Goal: Information Seeking & Learning: Stay updated

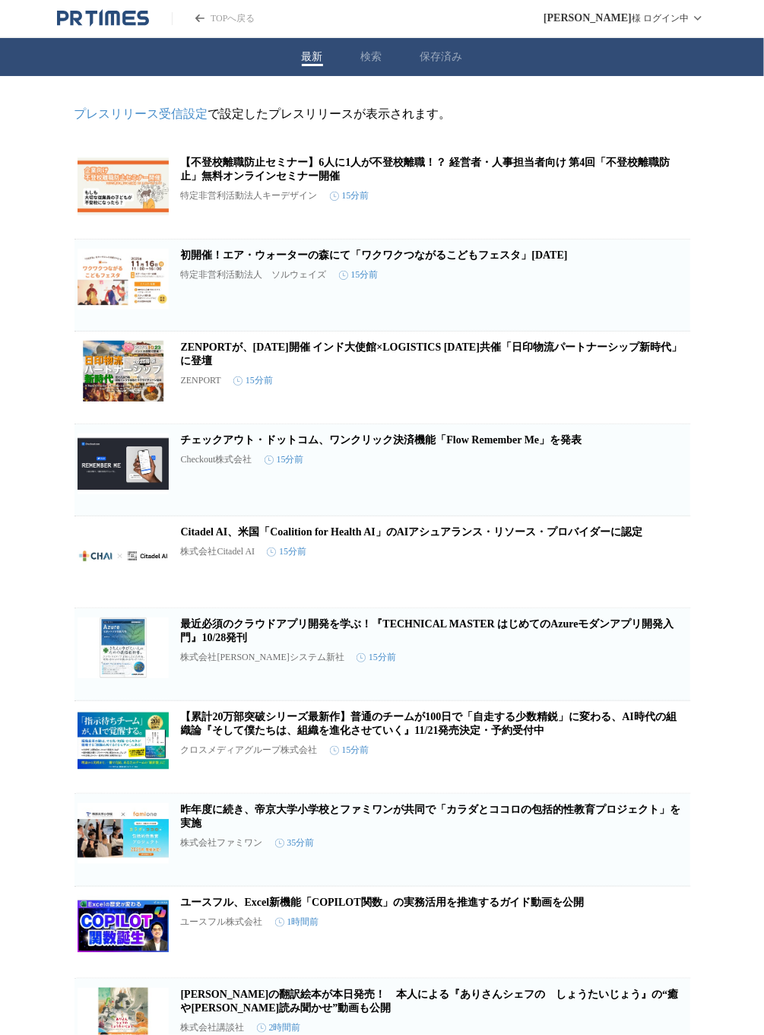
click at [612, 201] on icon "button" at bounding box center [611, 199] width 18 height 18
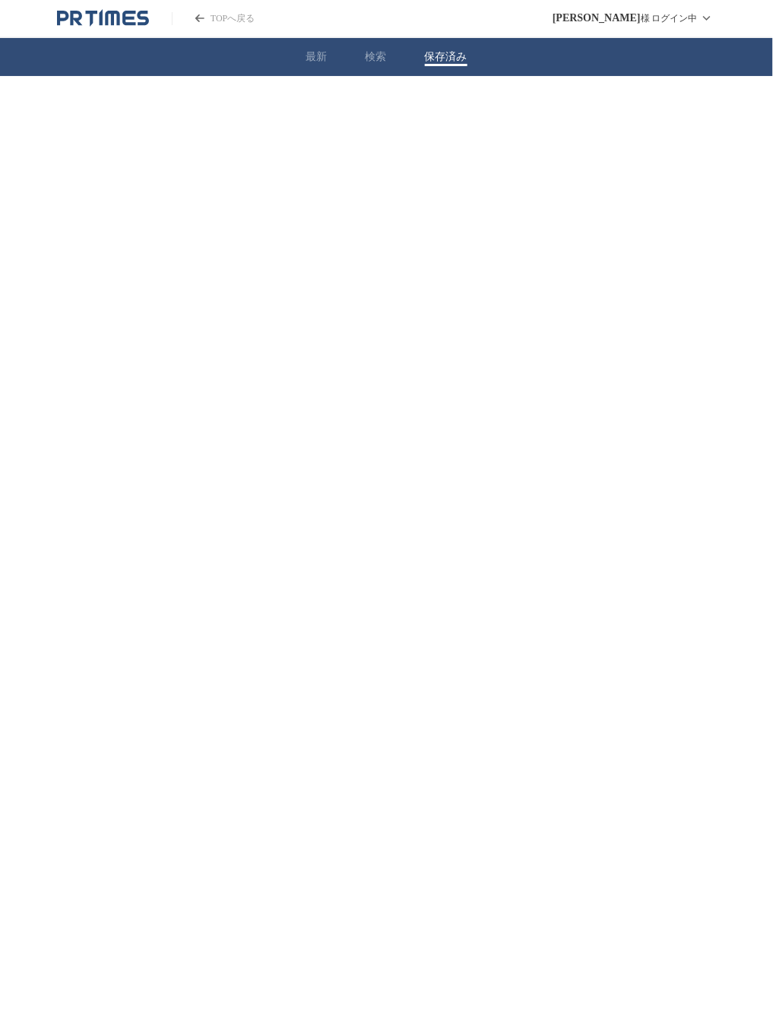
click at [438, 57] on button "保存済み" at bounding box center [446, 57] width 43 height 14
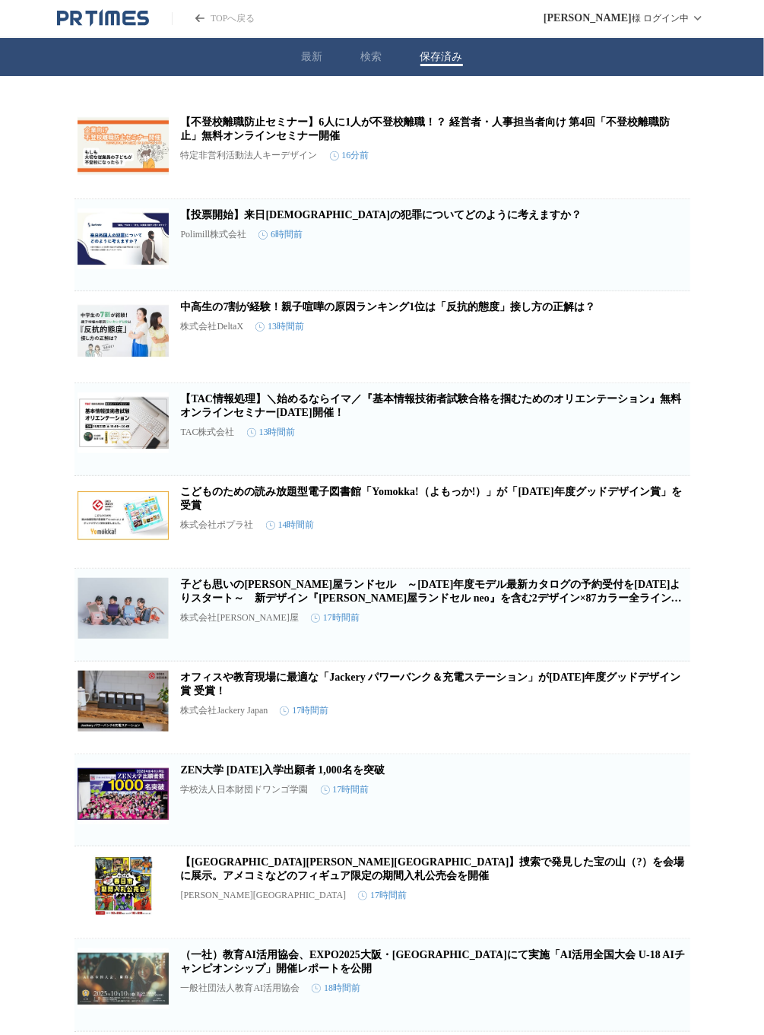
click at [390, 600] on link "子ども思いの[PERSON_NAME]屋ランドセル　～[DATE]年度モデル最新カタログの予約受付を[DATE]よりスタート～　新デザイン『[PERSON_N…" at bounding box center [431, 597] width 501 height 39
click at [407, 312] on link "中高生の7割が経験！親子喧嘩の原因ランキング1位は「反抗的態度」接し方の正解は？" at bounding box center [388, 306] width 415 height 11
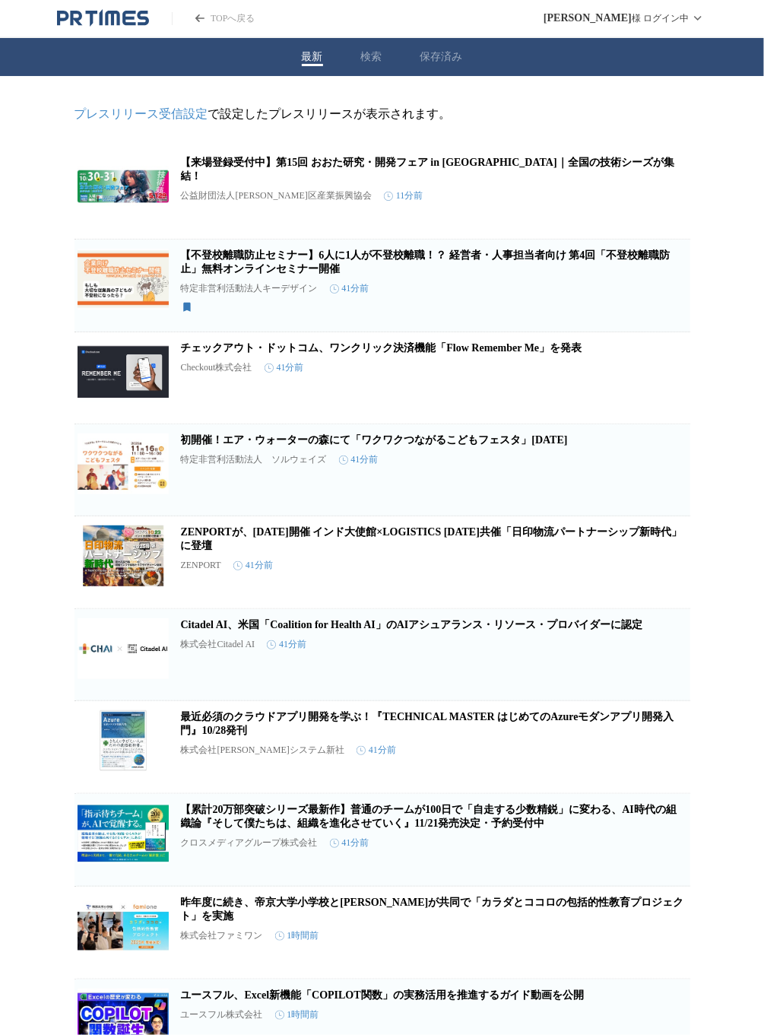
click at [399, 445] on link "初開催！エア・ウォーターの森にて「ワクワクつながるこどもフェスタ」[DATE]" at bounding box center [374, 439] width 387 height 11
